Goal: Task Accomplishment & Management: Complete application form

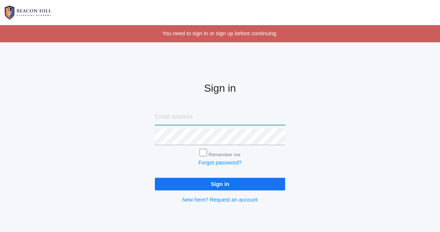
type input "jordyn@beaconhillclassical.org"
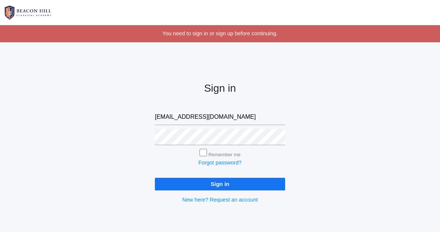
click at [177, 188] on input "Sign in" at bounding box center [220, 184] width 130 height 12
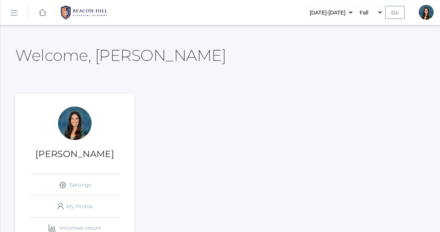
click at [17, 15] on rect at bounding box center [14, 13] width 12 height 12
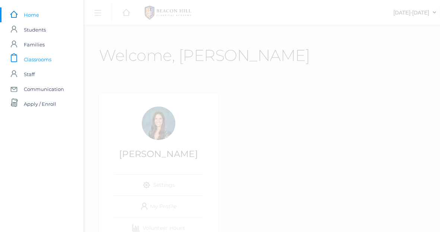
click at [30, 62] on span "Classrooms" at bounding box center [38, 59] width 28 height 15
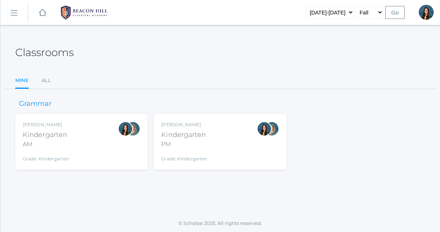
click at [77, 155] on div "Jordyn Dewey Kindergarten AM Grade: Kindergarten *KIND" at bounding box center [82, 142] width 118 height 41
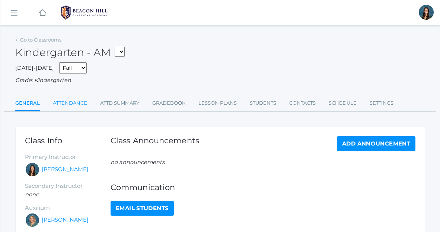
click at [77, 106] on link "Attendance" at bounding box center [70, 103] width 34 height 15
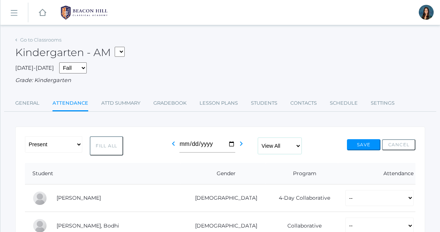
click at [283, 147] on select "View All Full-Time 4-Day Collaborative" at bounding box center [280, 146] width 44 height 16
select select "full-time"
click at [259, 138] on select "View All Full-Time 4-Day Collaborative" at bounding box center [280, 146] width 44 height 16
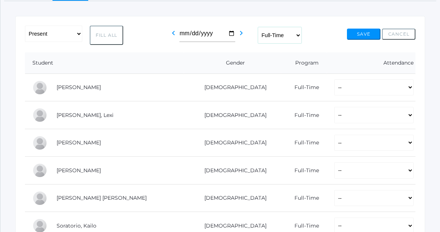
scroll to position [112, 0]
click at [334, 90] on select "-- Present Present-At-Home Tardy Excused Tardy Unexcused Absent Excused Absent …" at bounding box center [373, 87] width 79 height 16
select select "AU"
click at [334, 79] on select "-- Present Present-At-Home Tardy Excused Tardy Unexcused Absent Excused Absent …" at bounding box center [373, 87] width 79 height 16
click at [334, 115] on select "-- Present Present-At-Home Tardy Excused Tardy Unexcused Absent Excused Absent …" at bounding box center [373, 114] width 79 height 16
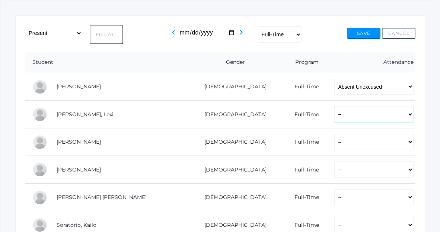
select select "P"
click at [334, 106] on select "-- Present Present-At-Home Tardy Excused Tardy Unexcused Absent Excused Absent …" at bounding box center [373, 114] width 79 height 16
click at [334, 149] on select "-- Present Present-At-Home Tardy Excused Tardy Unexcused Absent Excused Absent …" at bounding box center [373, 142] width 79 height 16
select select "P"
click at [334, 134] on select "-- Present Present-At-Home Tardy Excused Tardy Unexcused Absent Excused Absent …" at bounding box center [373, 142] width 79 height 16
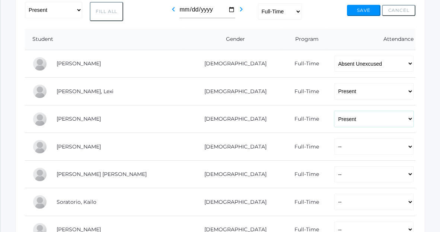
scroll to position [135, 0]
click at [334, 148] on select "-- Present Present-At-Home Tardy Excused Tardy Unexcused Absent Excused Absent …" at bounding box center [373, 146] width 79 height 16
select select "AU"
click at [334, 138] on select "-- Present Present-At-Home Tardy Excused Tardy Unexcused Absent Excused Absent …" at bounding box center [373, 146] width 79 height 16
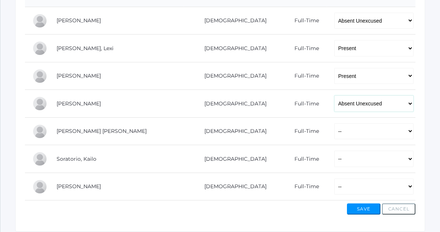
scroll to position [180, 0]
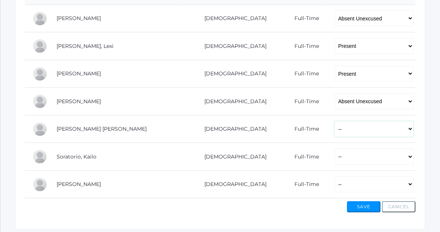
click at [334, 129] on select "-- Present Present-At-Home Tardy Excused Tardy Unexcused Absent Excused Absent …" at bounding box center [373, 129] width 79 height 16
select select "P"
click at [334, 121] on select "-- Present Present-At-Home Tardy Excused Tardy Unexcused Absent Excused Absent …" at bounding box center [373, 129] width 79 height 16
click at [334, 160] on select "-- Present Present-At-Home Tardy Excused Tardy Unexcused Absent Excused Absent …" at bounding box center [373, 157] width 79 height 16
select select "P"
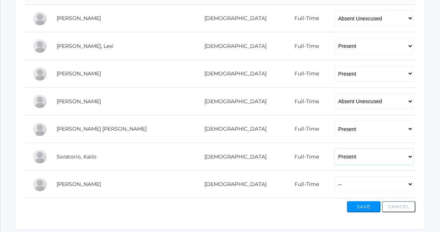
click at [334, 149] on select "-- Present Present-At-Home Tardy Excused Tardy Unexcused Absent Excused Absent …" at bounding box center [373, 157] width 79 height 16
click at [334, 189] on select "-- Present Present-At-Home Tardy Excused Tardy Unexcused Absent Excused Absent …" at bounding box center [373, 185] width 79 height 16
select select "AU"
click at [334, 177] on select "-- Present Present-At-Home Tardy Excused Tardy Unexcused Absent Excused Absent …" at bounding box center [373, 185] width 79 height 16
click at [366, 208] on button "Save" at bounding box center [363, 207] width 33 height 11
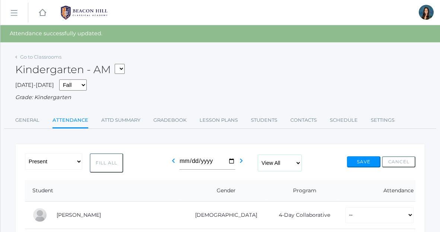
click at [276, 164] on select "View All Full-Time 4-Day Collaborative" at bounding box center [280, 163] width 44 height 16
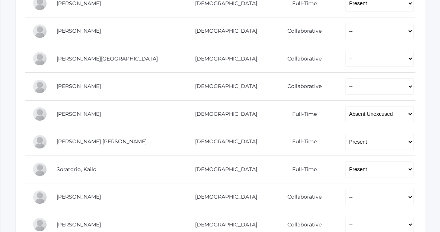
scroll to position [541, 0]
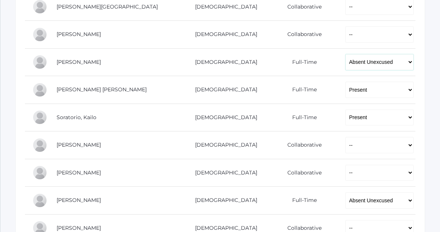
click at [345, 64] on select "-- Present Present-At-Home Tardy Excused Tardy Unexcused Absent Excused Absent …" at bounding box center [379, 62] width 68 height 16
select select "PH"
click at [345, 54] on select "-- Present Present-At-Home Tardy Excused Tardy Unexcused Absent Excused Absent …" at bounding box center [379, 62] width 68 height 16
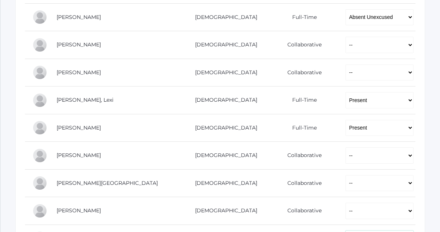
scroll to position [150, 0]
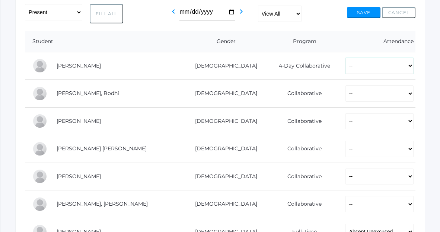
click at [345, 65] on select "-- Present Present-At-Home Tardy Excused Tardy Unexcused Absent Excused Absent …" at bounding box center [379, 66] width 68 height 16
select select "P"
click at [345, 58] on select "-- Present Present-At-Home Tardy Excused Tardy Unexcused Absent Excused Absent …" at bounding box center [379, 66] width 68 height 16
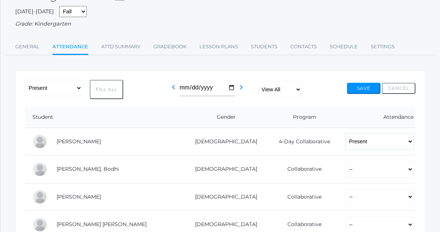
scroll to position [47, 0]
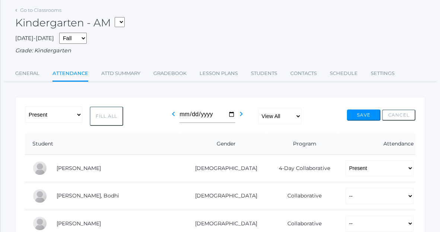
click at [125, 22] on select "*KIND - Kindergarten AM *KIND - Kindergarten PM" at bounding box center [120, 22] width 10 height 10
click at [365, 118] on button "Save" at bounding box center [363, 115] width 33 height 11
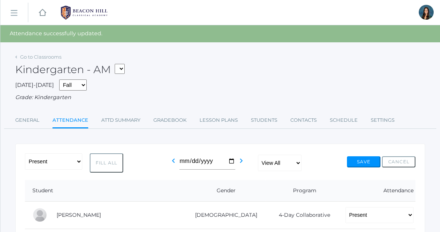
click at [120, 72] on select "*KIND - Kindergarten AM *KIND - Kindergarten PM" at bounding box center [120, 69] width 10 height 10
select select "2131"
click at [117, 64] on select "*KIND - Kindergarten AM *KIND - Kindergarten PM" at bounding box center [120, 69] width 10 height 10
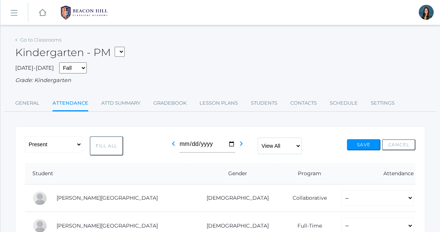
click at [284, 145] on select "View All Full-Time 4-Day Collaborative" at bounding box center [280, 146] width 44 height 16
select select "full-time"
click at [259, 138] on select "View All Full-Time 4-Day Collaborative" at bounding box center [280, 146] width 44 height 16
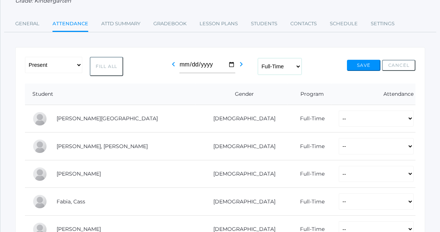
scroll to position [85, 0]
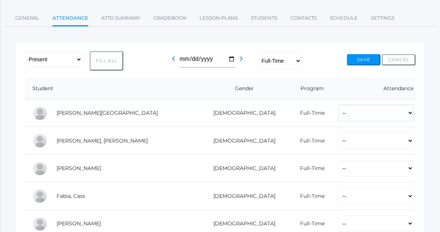
click at [339, 116] on select "-- Present Present-At-Home Tardy Excused Tardy Unexcused Absent Excused Absent …" at bounding box center [376, 113] width 75 height 16
select select "P"
click at [339, 105] on select "-- Present Present-At-Home Tardy Excused Tardy Unexcused Absent Excused Absent …" at bounding box center [376, 113] width 75 height 16
click at [339, 142] on select "-- Present Present-At-Home Tardy Excused Tardy Unexcused Absent Excused Absent …" at bounding box center [376, 141] width 75 height 16
select select "P"
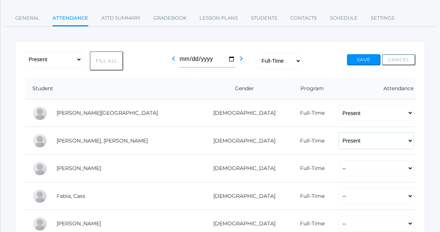
click at [339, 133] on select "-- Present Present-At-Home Tardy Excused Tardy Unexcused Absent Excused Absent …" at bounding box center [376, 141] width 75 height 16
click at [339, 167] on select "-- Present Present-At-Home Tardy Excused Tardy Unexcused Absent Excused Absent …" at bounding box center [376, 169] width 75 height 16
select select "P"
click at [339, 161] on select "-- Present Present-At-Home Tardy Excused Tardy Unexcused Absent Excused Absent …" at bounding box center [376, 169] width 75 height 16
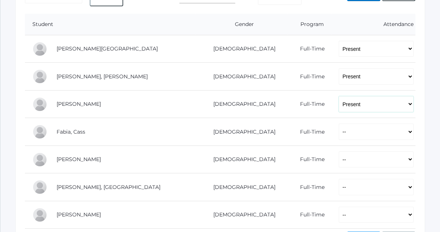
scroll to position [152, 0]
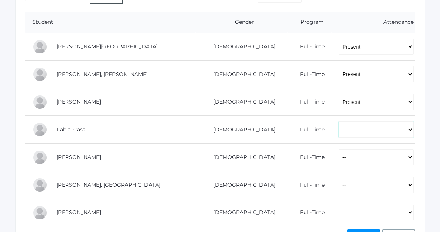
click at [339, 131] on select "-- Present Present-At-Home Tardy Excused Tardy Unexcused Absent Excused Absent …" at bounding box center [376, 130] width 75 height 16
select select "P"
click at [339, 122] on select "-- Present Present-At-Home Tardy Excused Tardy Unexcused Absent Excused Absent …" at bounding box center [376, 130] width 75 height 16
click at [339, 157] on select "-- Present Present-At-Home Tardy Excused Tardy Unexcused Absent Excused Absent …" at bounding box center [376, 158] width 75 height 16
select select "P"
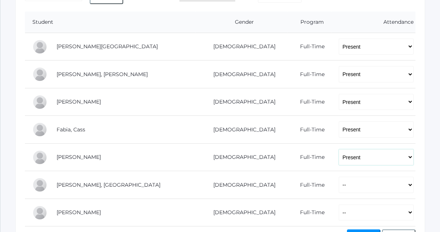
click at [339, 150] on select "-- Present Present-At-Home Tardy Excused Tardy Unexcused Absent Excused Absent …" at bounding box center [376, 158] width 75 height 16
click at [339, 187] on select "-- Present Present-At-Home Tardy Excused Tardy Unexcused Absent Excused Absent …" at bounding box center [376, 185] width 75 height 16
select select "AE"
click at [339, 177] on select "-- Present Present-At-Home Tardy Excused Tardy Unexcused Absent Excused Absent …" at bounding box center [376, 185] width 75 height 16
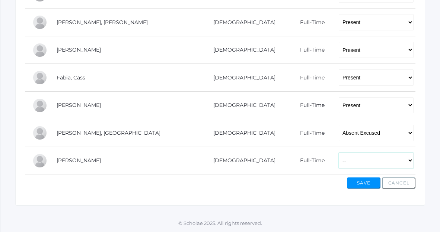
click at [339, 157] on select "-- Present Present-At-Home Tardy Excused Tardy Unexcused Absent Excused Absent …" at bounding box center [376, 161] width 75 height 16
select select "P"
click at [339, 153] on select "-- Present Present-At-Home Tardy Excused Tardy Unexcused Absent Excused Absent …" at bounding box center [376, 161] width 75 height 16
click at [359, 186] on button "Save" at bounding box center [363, 183] width 33 height 11
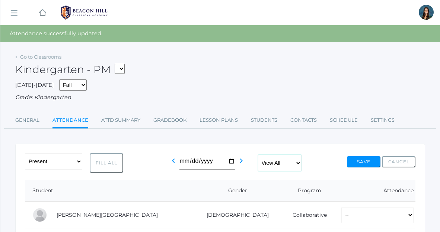
click at [273, 163] on select "View All Full-Time 4-Day Collaborative" at bounding box center [280, 163] width 44 height 16
click at [67, 161] on select "-- Present Present-At-Home Tardy Excused Tardy Unexcused Absent Excused Absent …" at bounding box center [53, 162] width 57 height 16
select select "PH"
click at [25, 154] on select "-- Present Present-At-Home Tardy Excused Tardy Unexcused Absent Excused Absent …" at bounding box center [53, 162] width 57 height 16
click at [117, 165] on button "Fill All" at bounding box center [106, 163] width 33 height 19
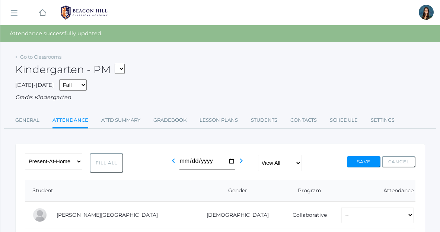
select select "PH"
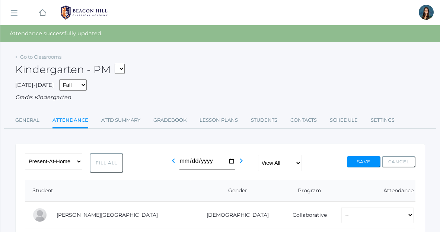
select select "PH"
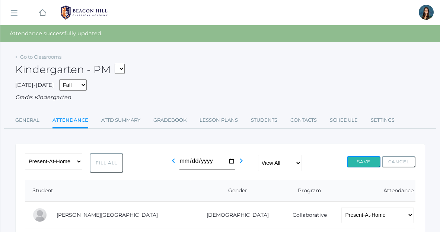
click at [362, 165] on button "Save" at bounding box center [363, 162] width 33 height 11
click at [123, 70] on select "*KIND - Kindergarten AM *KIND - Kindergarten PM" at bounding box center [120, 69] width 10 height 10
select select "1957"
click at [117, 64] on select "*KIND - Kindergarten AM *KIND - Kindergarten PM" at bounding box center [120, 69] width 10 height 10
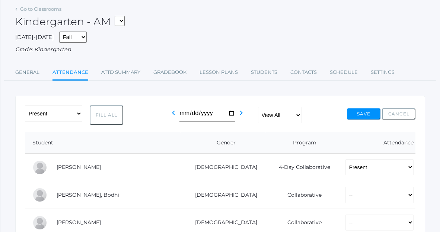
scroll to position [37, 0]
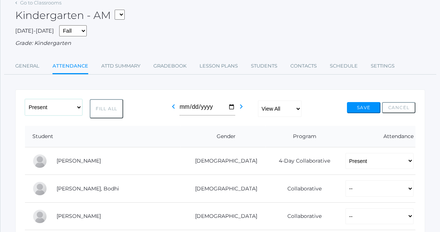
click at [64, 109] on select "-- Present Present-At-Home Tardy Excused Tardy Unexcused Absent Excused Absent …" at bounding box center [53, 107] width 57 height 16
select select "PH"
click at [25, 99] on select "-- Present Present-At-Home Tardy Excused Tardy Unexcused Absent Excused Absent …" at bounding box center [53, 107] width 57 height 16
click at [112, 114] on button "Fill All" at bounding box center [106, 108] width 33 height 19
select select "PH"
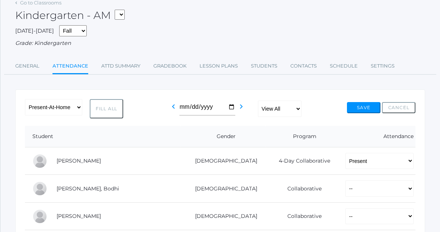
select select "PH"
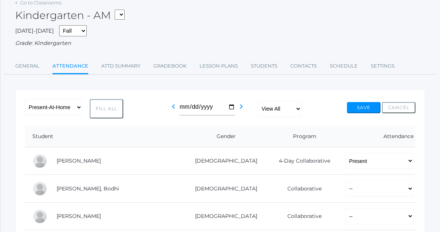
select select "PH"
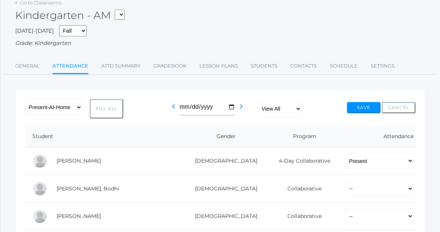
select select "PH"
click at [354, 111] on button "Save" at bounding box center [363, 107] width 33 height 11
